Goal: Obtain resource: Download file/media

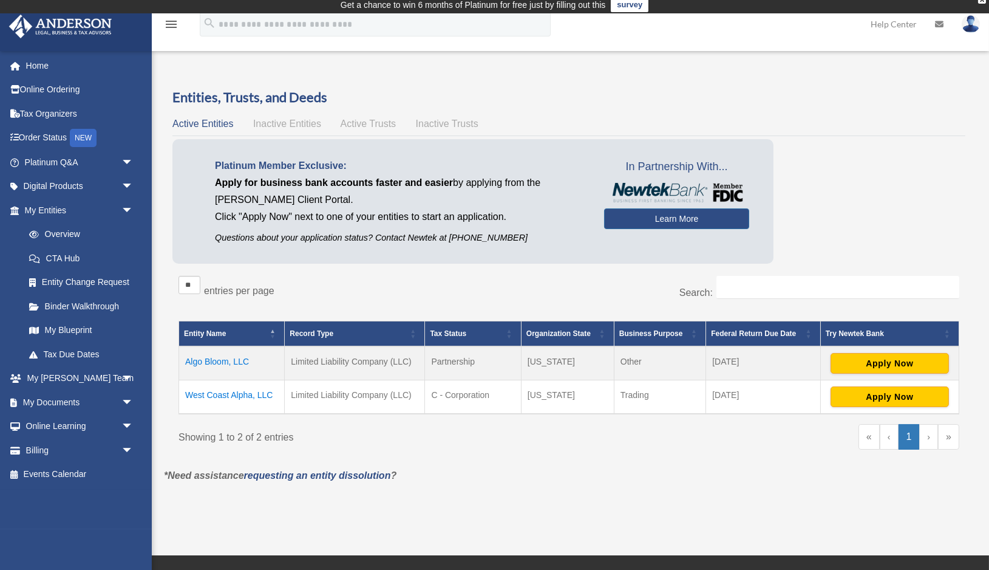
scroll to position [7, 0]
click at [56, 408] on link "My Documents arrow_drop_down" at bounding box center [80, 402] width 143 height 24
click at [131, 400] on span "arrow_drop_down" at bounding box center [133, 402] width 24 height 25
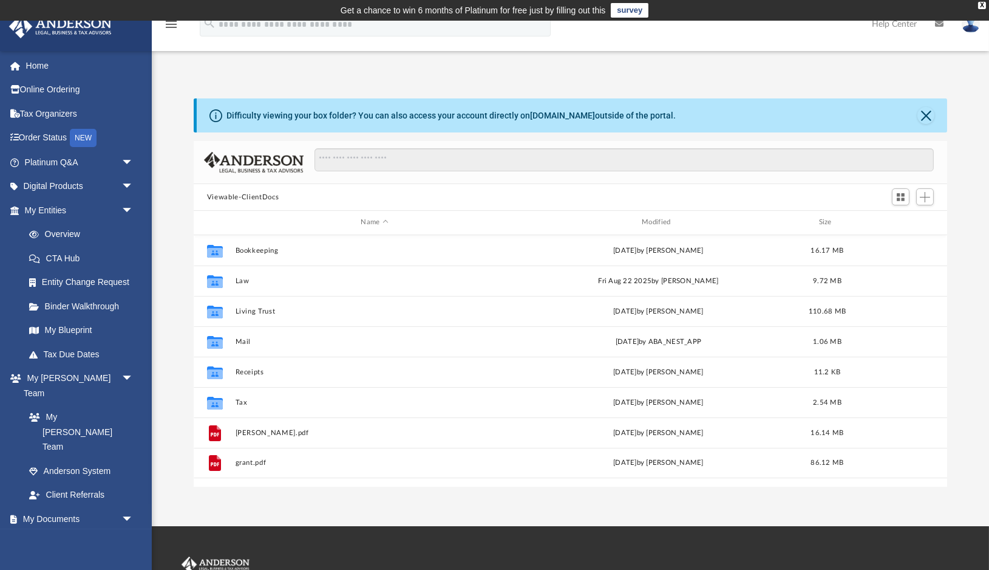
scroll to position [276, 753]
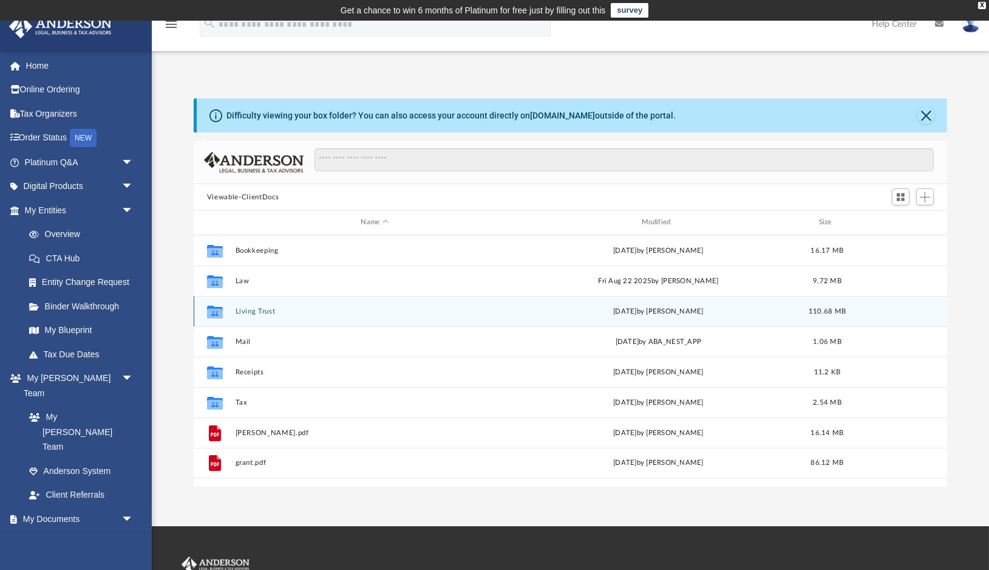
click at [262, 311] on button "Living Trust" at bounding box center [374, 311] width 279 height 8
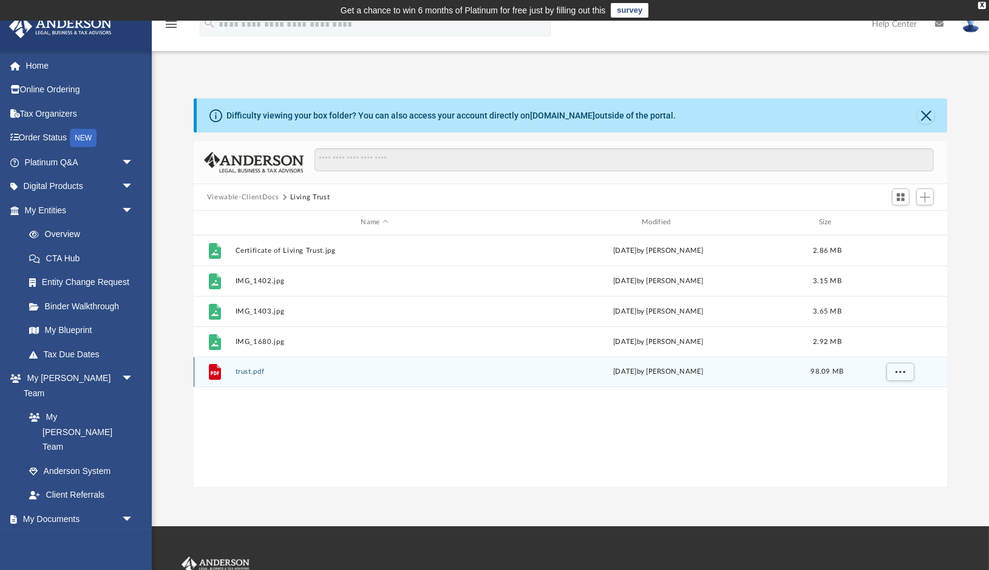
click at [243, 371] on button "trust.pdf" at bounding box center [374, 371] width 279 height 8
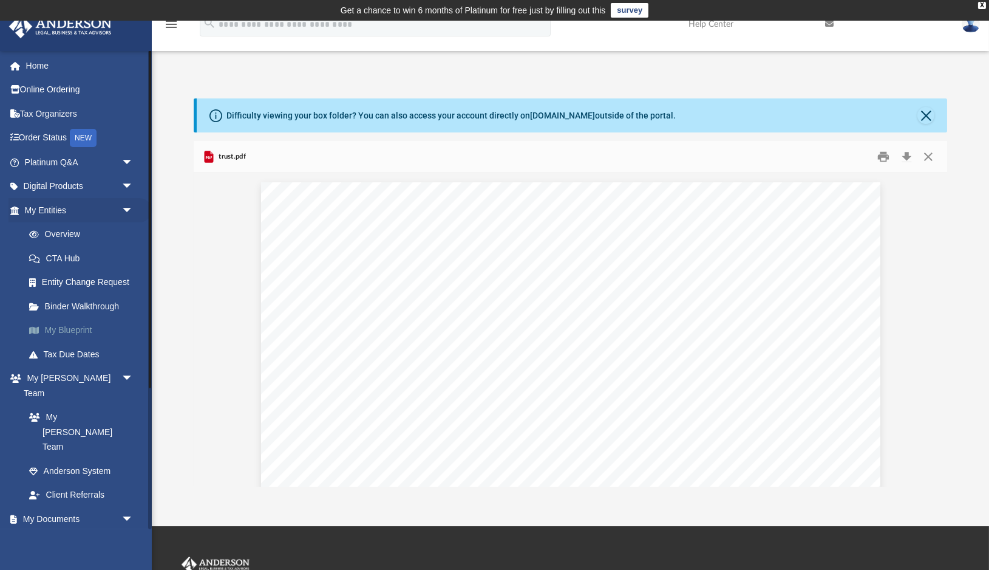
click at [81, 330] on link "My Blueprint" at bounding box center [84, 330] width 135 height 24
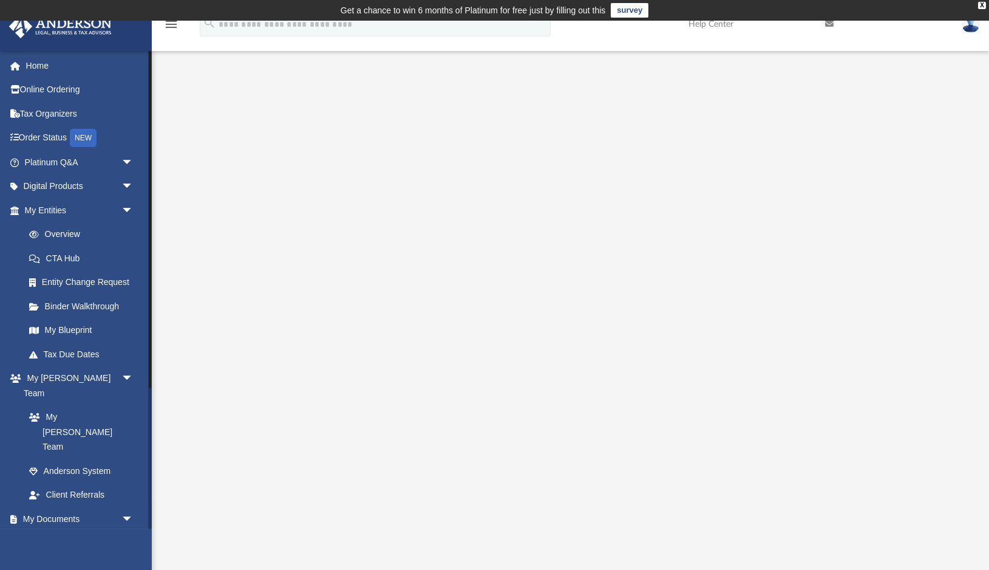
click at [59, 531] on link "Box" at bounding box center [84, 543] width 135 height 24
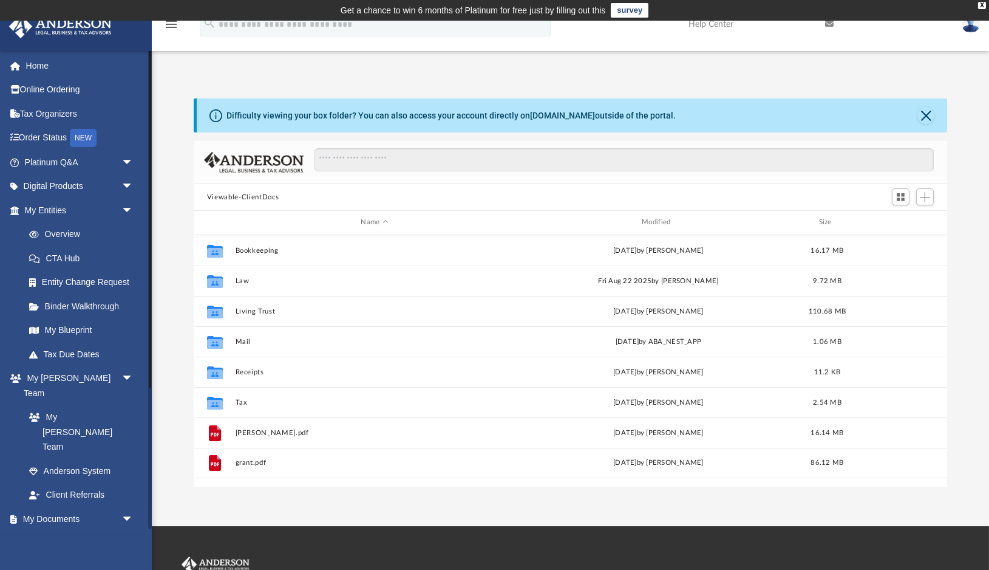
scroll to position [276, 753]
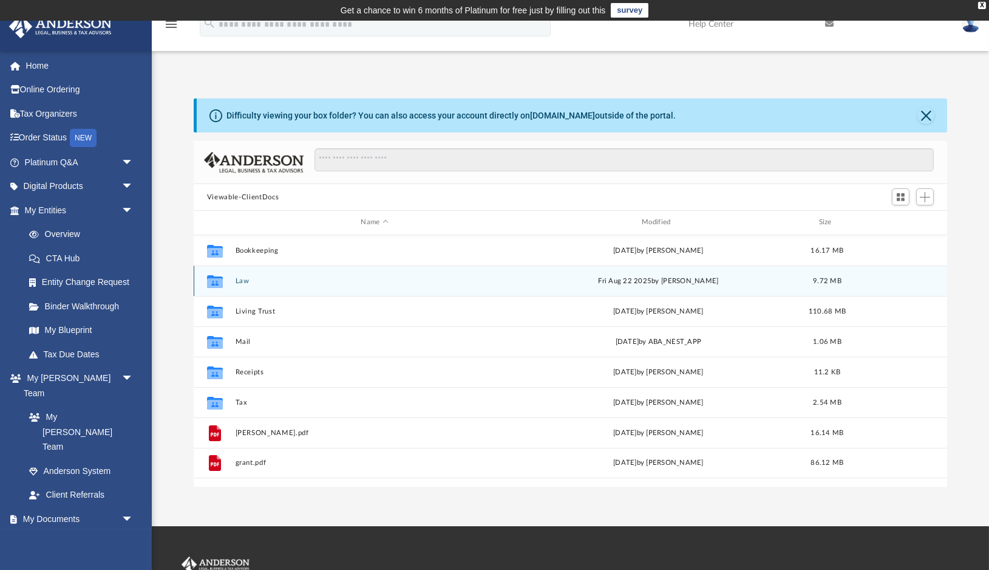
click at [243, 282] on button "Law" at bounding box center [374, 281] width 279 height 8
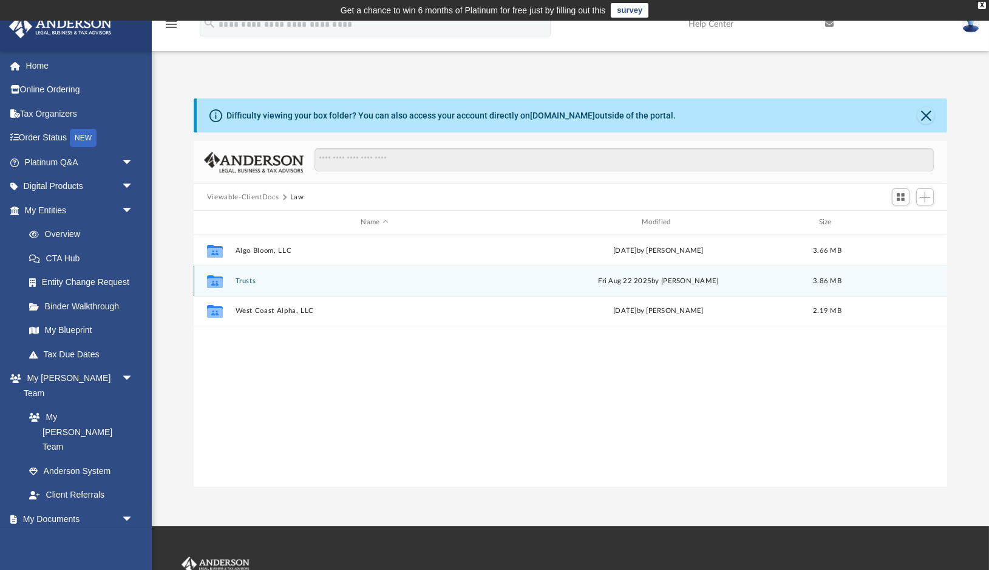
click at [243, 282] on button "Trusts" at bounding box center [374, 281] width 279 height 8
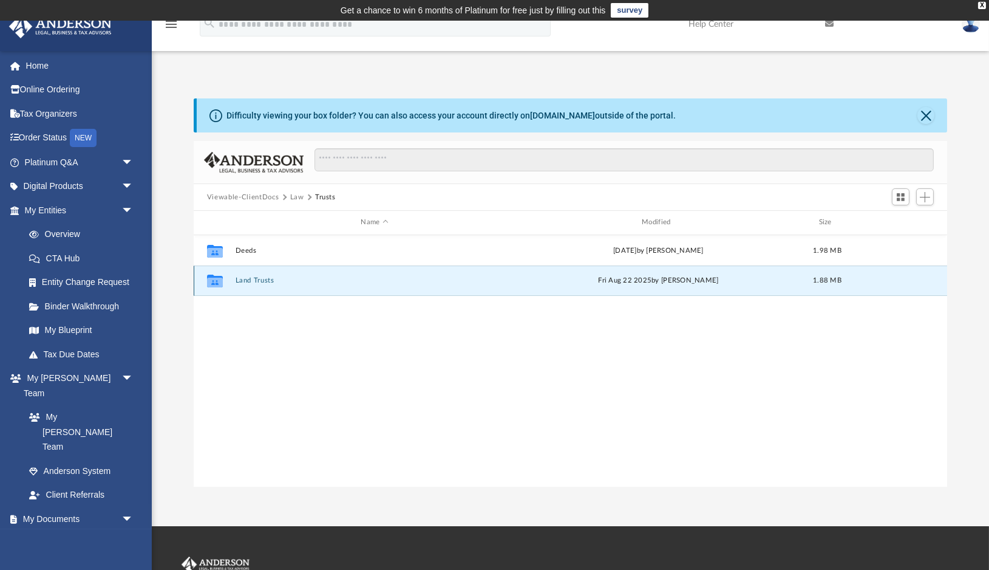
click at [262, 282] on button "Land Trusts" at bounding box center [374, 280] width 279 height 8
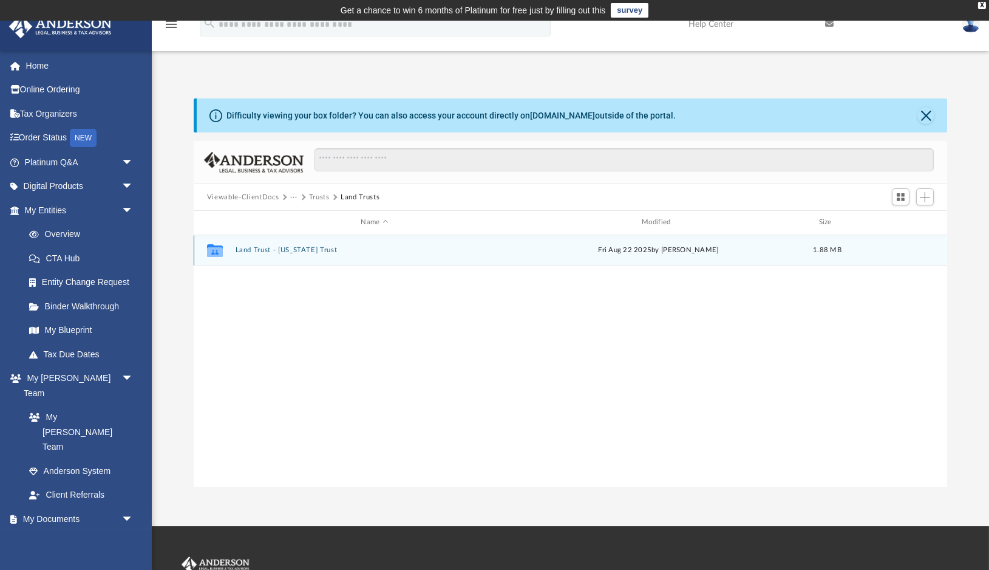
click at [303, 247] on button "Land Trust - [US_STATE] Trust" at bounding box center [374, 250] width 279 height 8
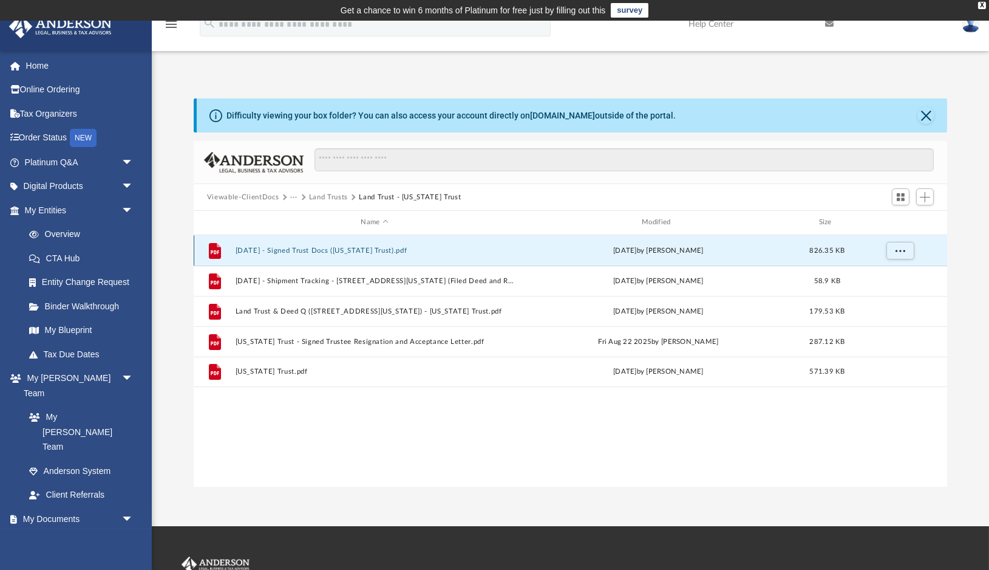
click at [334, 250] on button "[DATE] - Signed Trust Docs ([US_STATE] Trust).pdf" at bounding box center [374, 251] width 279 height 8
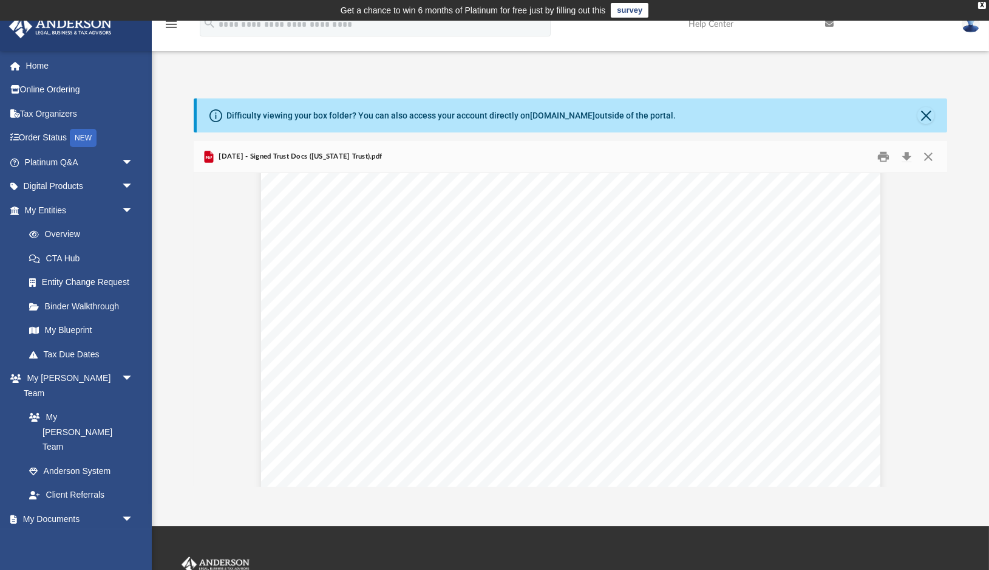
scroll to position [2549, 0]
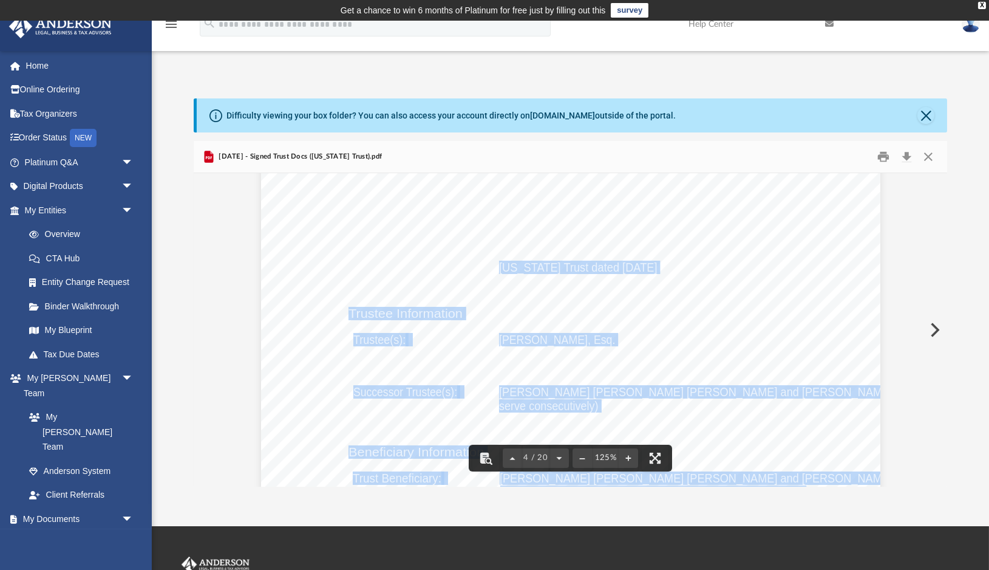
drag, startPoint x: 502, startPoint y: 266, endPoint x: 696, endPoint y: 265, distance: 193.7
click at [696, 265] on div "Confirmation of Names and Fiduciaries for the [US_STATE] Trust Trust Informatio…" at bounding box center [570, 489] width 619 height 801
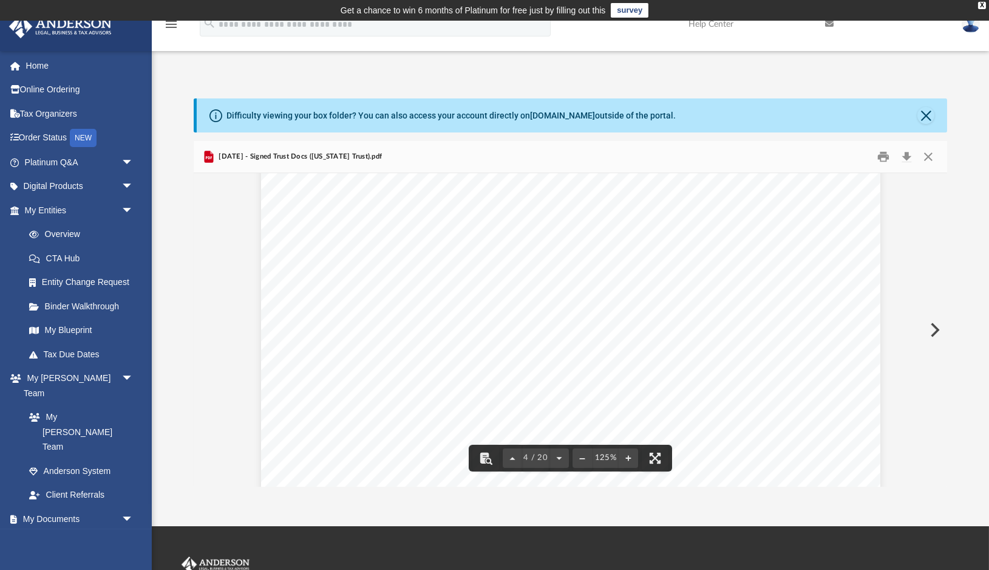
click at [515, 263] on span "[US_STATE] Trust dated [DATE]" at bounding box center [578, 267] width 158 height 12
drag, startPoint x: 500, startPoint y: 267, endPoint x: 693, endPoint y: 265, distance: 193.7
click at [658, 265] on span "[US_STATE] Trust dated [DATE]" at bounding box center [578, 267] width 158 height 12
